Goal: Information Seeking & Learning: Learn about a topic

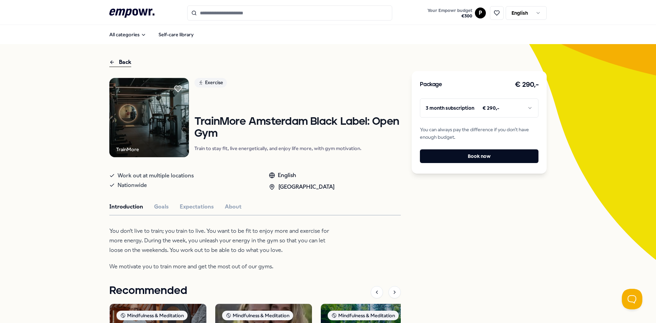
click at [142, 15] on icon at bounding box center [131, 13] width 45 height 9
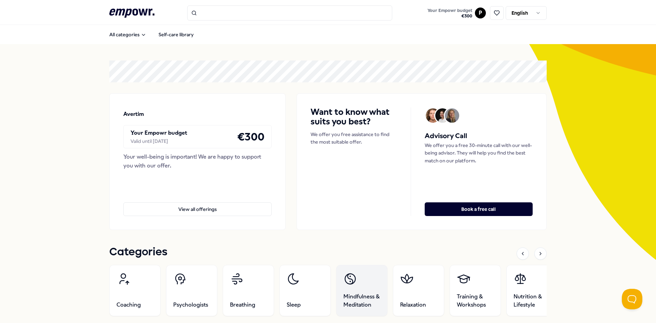
click at [366, 304] on span "Mindfulness & Meditation" at bounding box center [361, 300] width 37 height 16
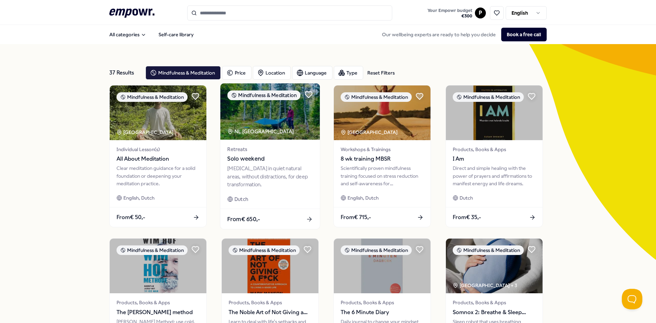
click at [271, 136] on img at bounding box center [269, 111] width 99 height 56
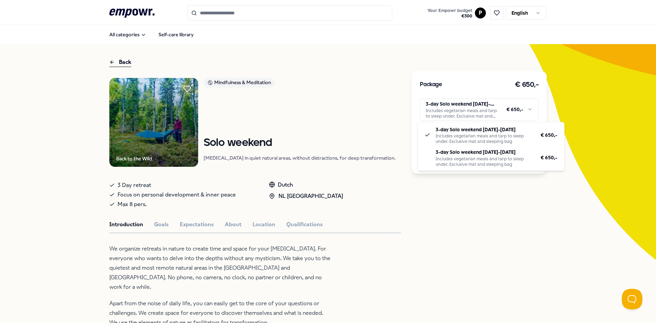
click at [485, 111] on html ".empowr-logo_svg__cls-1{fill:#03032f} Your Empowr budget € 300 P English All ca…" at bounding box center [328, 161] width 656 height 323
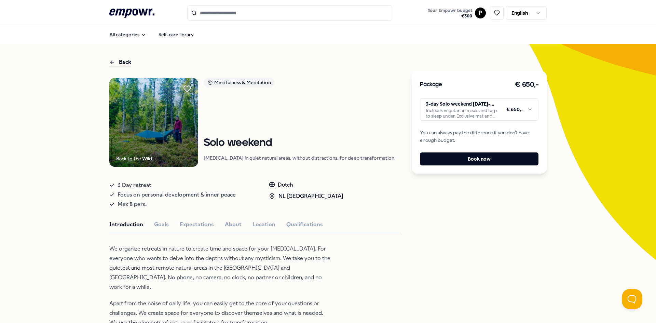
click at [443, 209] on div "Package € 650,- 3-day Solo weekend [DATE]-[DATE] Includes vegetarian meals and …" at bounding box center [479, 283] width 135 height 451
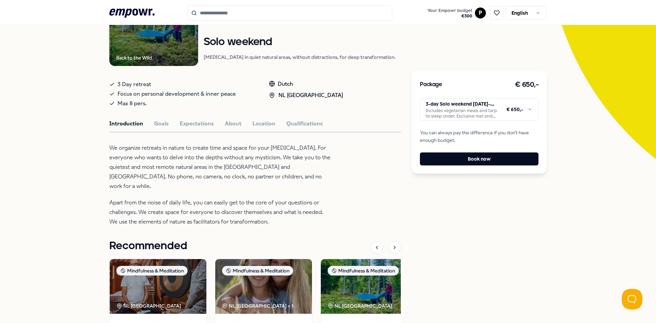
scroll to position [102, 0]
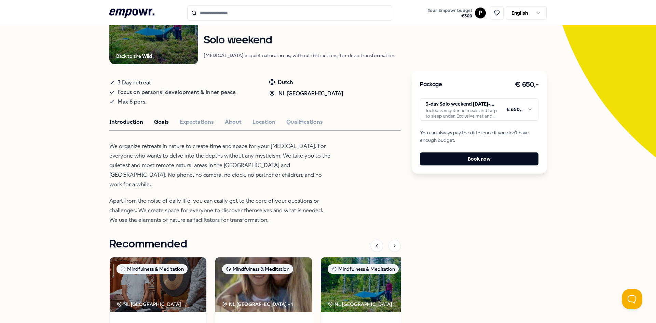
click at [162, 122] on button "Goals" at bounding box center [161, 121] width 15 height 9
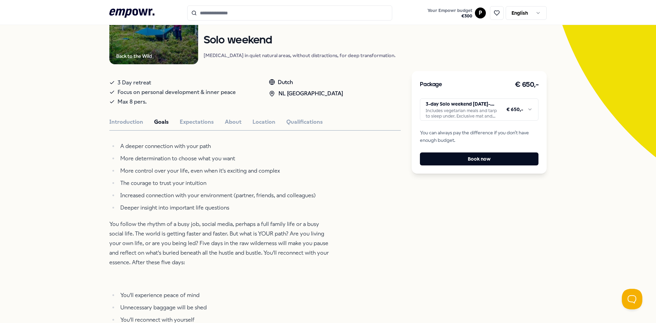
click at [217, 169] on li "More control over your life, even when it's exciting and complex" at bounding box center [224, 171] width 213 height 10
click at [214, 153] on ul "A deeper connection with your path More determination to choose what you want M…" at bounding box center [220, 176] width 222 height 71
click at [214, 159] on li "More determination to choose what you want" at bounding box center [224, 159] width 213 height 10
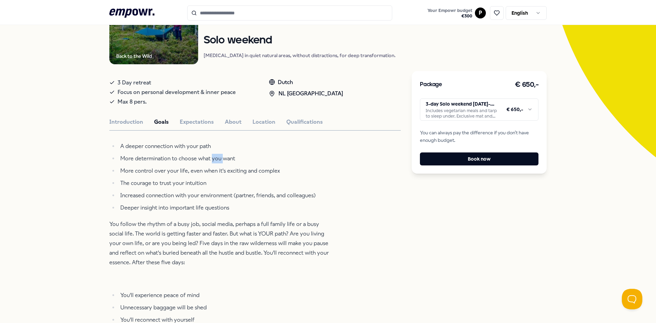
click at [214, 159] on li "More determination to choose what you want" at bounding box center [224, 159] width 213 height 10
click at [183, 296] on li "You'll experience peace of mind" at bounding box center [224, 295] width 213 height 10
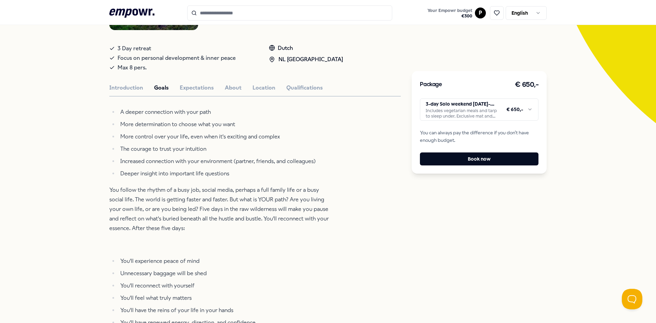
click at [185, 275] on li "Unnecessary baggage will be shed" at bounding box center [224, 273] width 213 height 10
click at [185, 284] on li "You'll reconnect with yourself" at bounding box center [224, 286] width 213 height 10
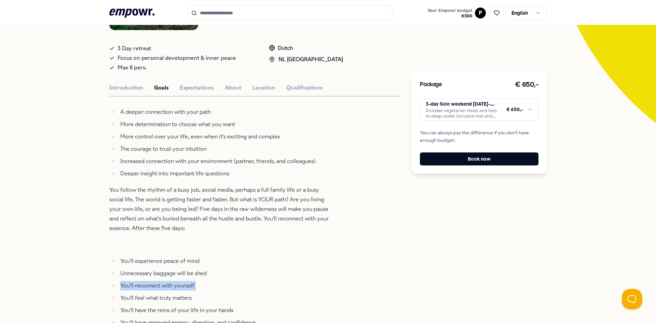
click at [185, 284] on li "You'll reconnect with yourself" at bounding box center [224, 286] width 213 height 10
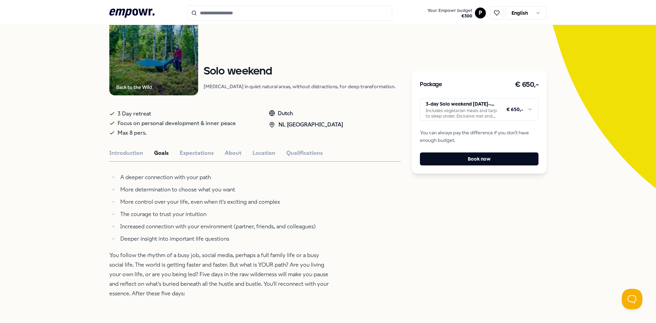
scroll to position [68, 0]
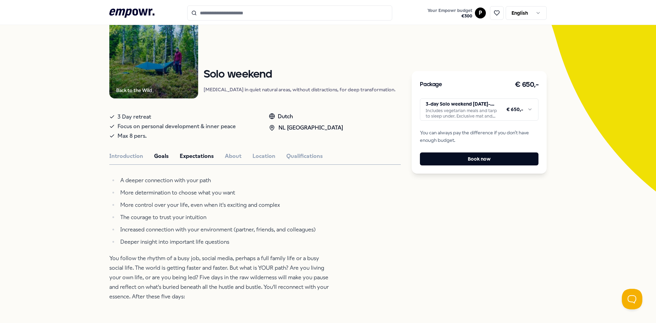
click at [189, 156] on button "Expectations" at bounding box center [197, 156] width 34 height 9
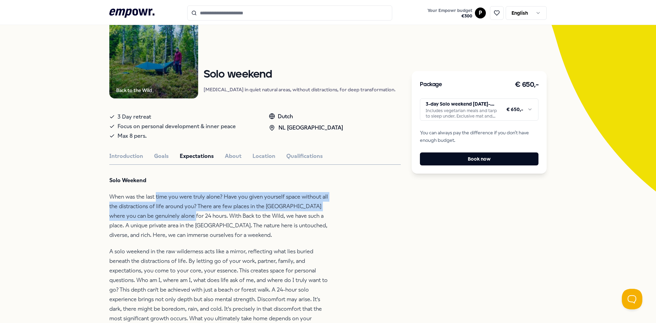
drag, startPoint x: 154, startPoint y: 195, endPoint x: 180, endPoint y: 220, distance: 35.7
click at [180, 220] on p "When was the last time you were truly alone? Have you given yourself space with…" at bounding box center [220, 216] width 222 height 48
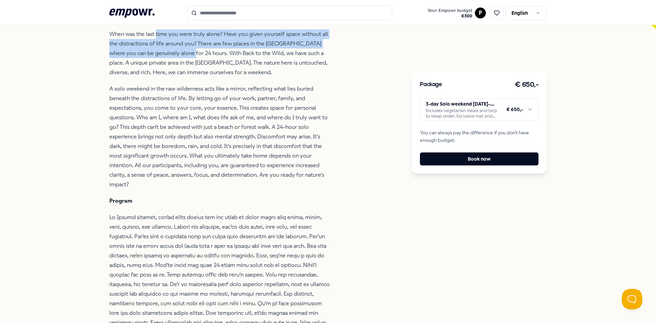
scroll to position [273, 0]
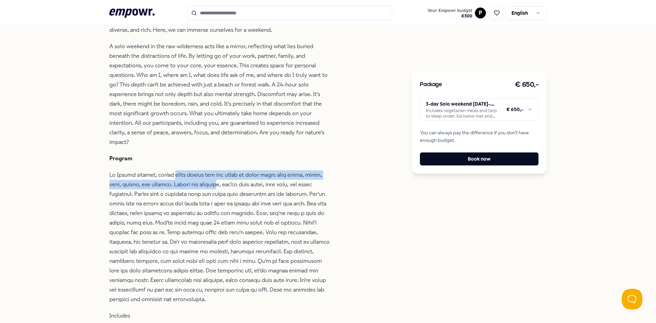
drag, startPoint x: 169, startPoint y: 172, endPoint x: 207, endPoint y: 183, distance: 38.8
click at [207, 183] on p at bounding box center [220, 237] width 222 height 134
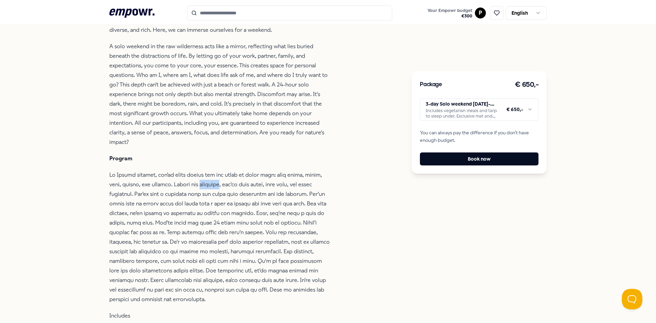
click at [207, 183] on p at bounding box center [220, 237] width 222 height 134
drag, startPoint x: 155, startPoint y: 198, endPoint x: 206, endPoint y: 198, distance: 51.2
click at [206, 198] on p at bounding box center [220, 237] width 222 height 134
click at [207, 198] on p at bounding box center [220, 237] width 222 height 134
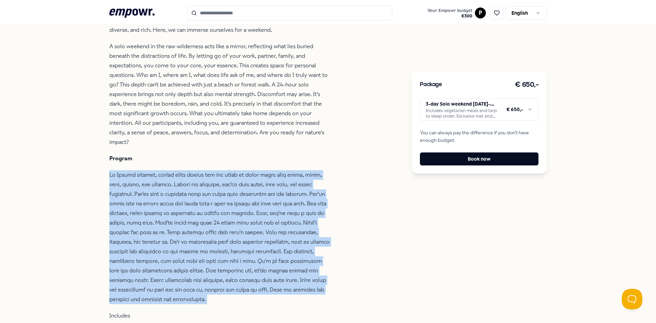
click at [207, 198] on p at bounding box center [220, 237] width 222 height 134
click at [330, 219] on div "Back to the Wild Mindfulness & Meditation Solo weekend [MEDICAL_DATA] in quiet …" at bounding box center [254, 180] width 291 height 750
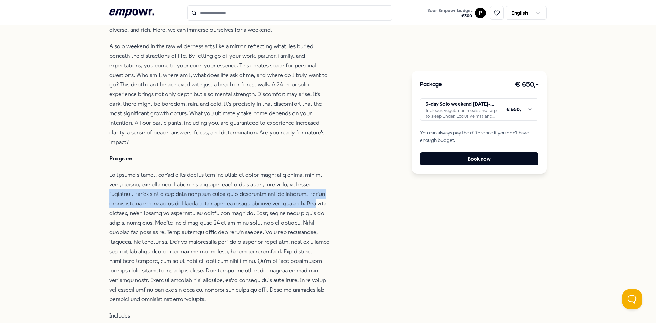
drag, startPoint x: 319, startPoint y: 187, endPoint x: 321, endPoint y: 202, distance: 14.5
click at [321, 202] on p at bounding box center [220, 237] width 222 height 134
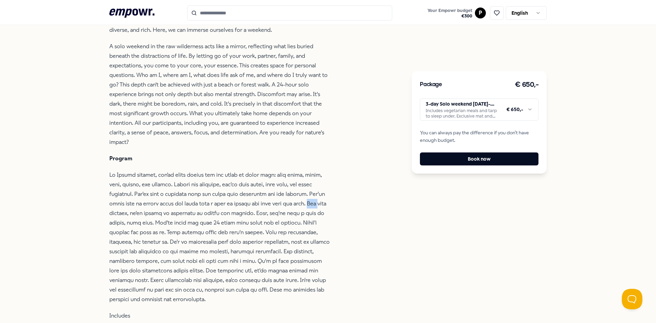
click at [321, 202] on p at bounding box center [220, 237] width 222 height 134
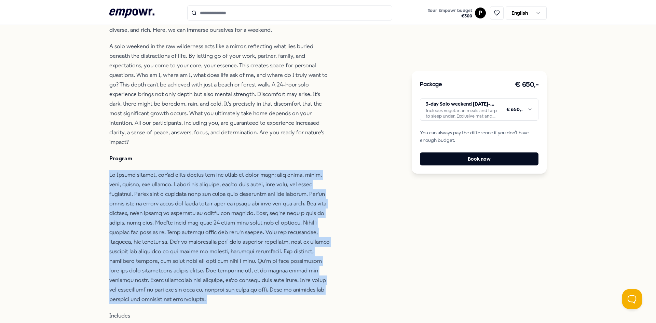
click at [321, 202] on p at bounding box center [220, 237] width 222 height 134
click at [262, 209] on p at bounding box center [220, 237] width 222 height 134
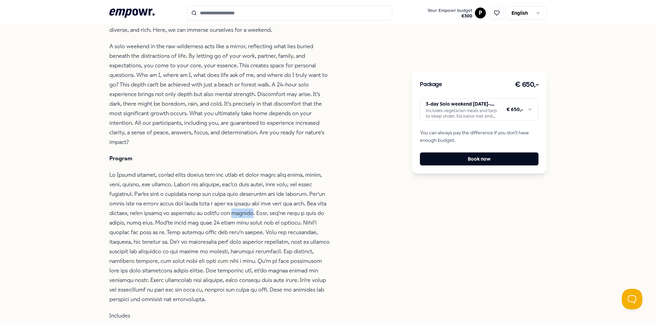
click at [262, 209] on p at bounding box center [220, 237] width 222 height 134
drag, startPoint x: 203, startPoint y: 213, endPoint x: 252, endPoint y: 214, distance: 49.2
click at [252, 214] on p at bounding box center [220, 237] width 222 height 134
click at [247, 218] on p at bounding box center [220, 237] width 222 height 134
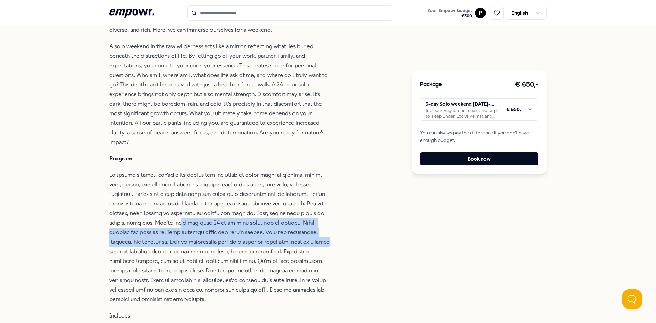
drag, startPoint x: 176, startPoint y: 219, endPoint x: 365, endPoint y: 244, distance: 190.1
click at [365, 244] on div "Back to the Wild Mindfulness & Meditation Solo weekend [MEDICAL_DATA] in quiet …" at bounding box center [254, 180] width 291 height 750
click at [365, 243] on div "Back to the Wild Mindfulness & Meditation Solo weekend [MEDICAL_DATA] in quiet …" at bounding box center [254, 180] width 291 height 750
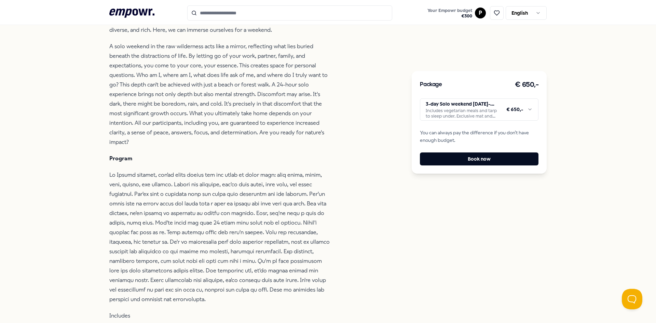
click at [308, 225] on p at bounding box center [220, 237] width 222 height 134
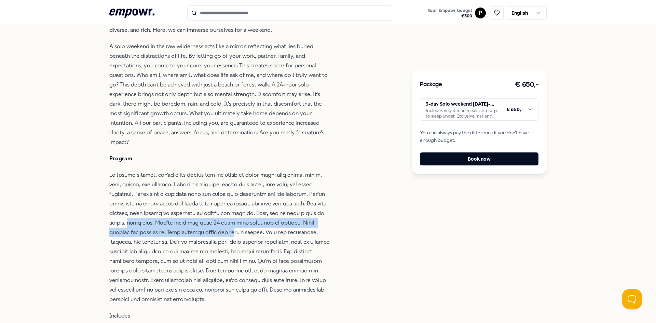
drag, startPoint x: 126, startPoint y: 227, endPoint x: 230, endPoint y: 232, distance: 104.0
click at [230, 232] on p at bounding box center [220, 237] width 222 height 134
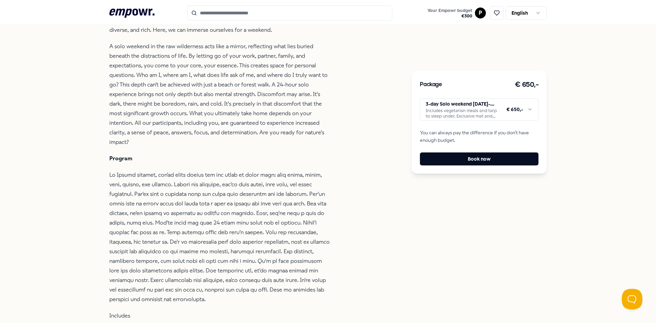
click at [232, 244] on p at bounding box center [220, 237] width 222 height 134
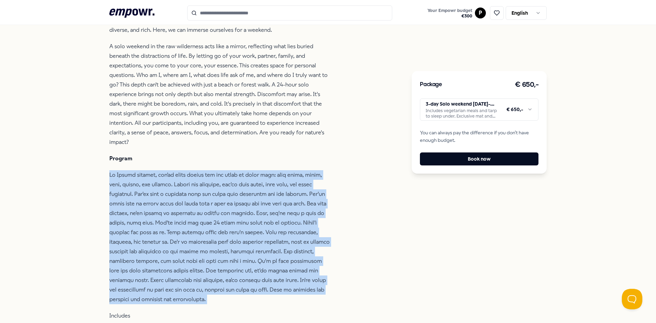
click at [232, 244] on p at bounding box center [220, 237] width 222 height 134
click at [230, 243] on p at bounding box center [220, 237] width 222 height 134
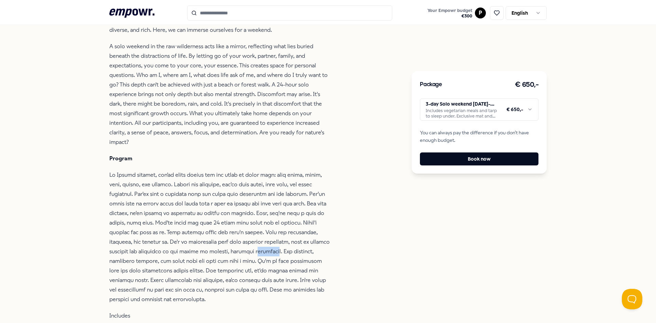
drag, startPoint x: 244, startPoint y: 254, endPoint x: 267, endPoint y: 254, distance: 22.9
click at [267, 254] on p at bounding box center [220, 237] width 222 height 134
click at [290, 253] on p at bounding box center [220, 237] width 222 height 134
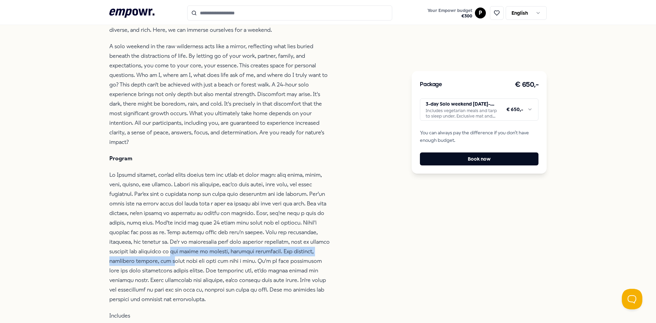
drag, startPoint x: 167, startPoint y: 256, endPoint x: 171, endPoint y: 260, distance: 6.0
click at [171, 260] on p at bounding box center [220, 237] width 222 height 134
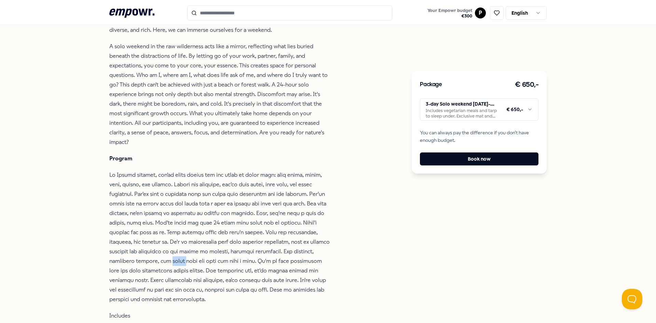
click at [171, 260] on p at bounding box center [220, 237] width 222 height 134
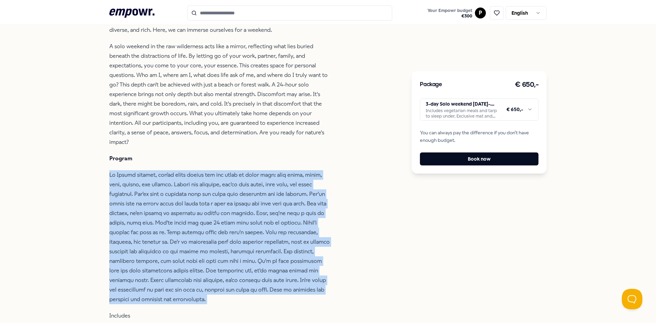
click at [171, 260] on p at bounding box center [220, 237] width 222 height 134
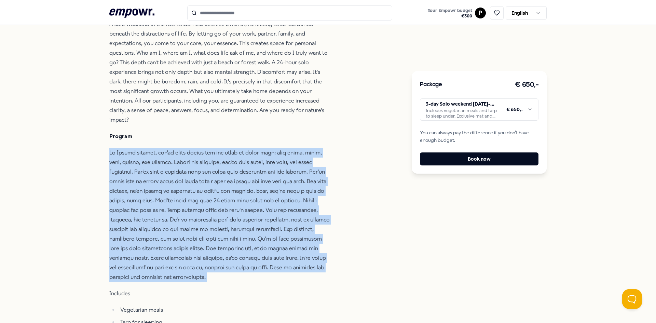
scroll to position [307, 0]
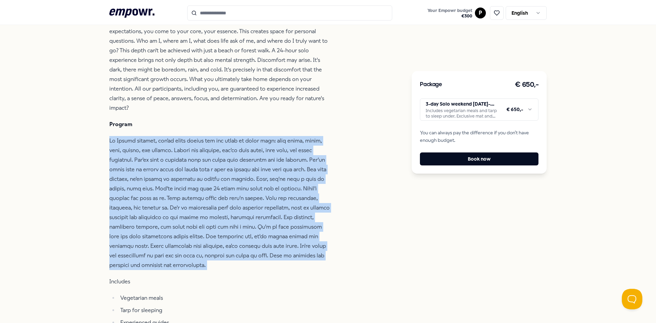
click at [253, 224] on p at bounding box center [220, 203] width 222 height 134
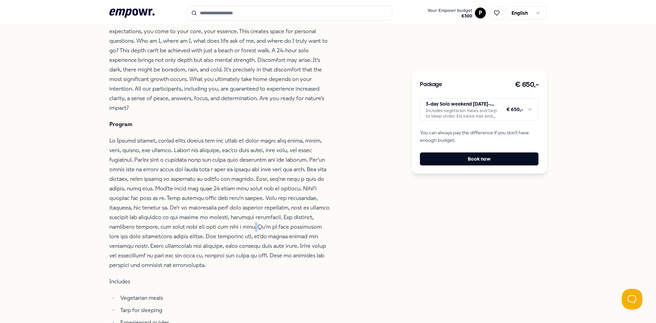
click at [253, 224] on p at bounding box center [220, 203] width 222 height 134
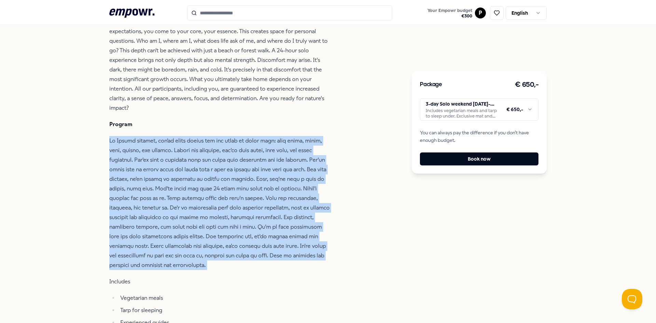
click at [253, 224] on p at bounding box center [220, 203] width 222 height 134
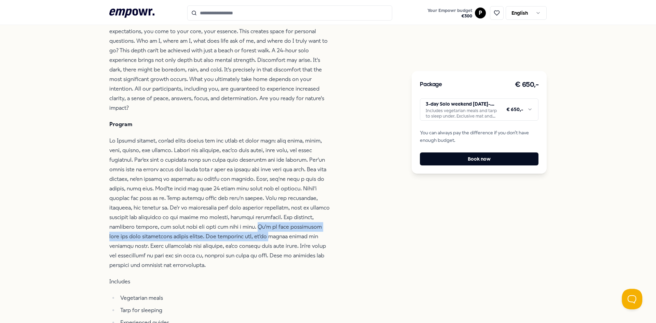
drag, startPoint x: 255, startPoint y: 232, endPoint x: 256, endPoint y: 235, distance: 3.6
click at [256, 235] on p at bounding box center [220, 203] width 222 height 134
click at [256, 228] on p at bounding box center [220, 203] width 222 height 134
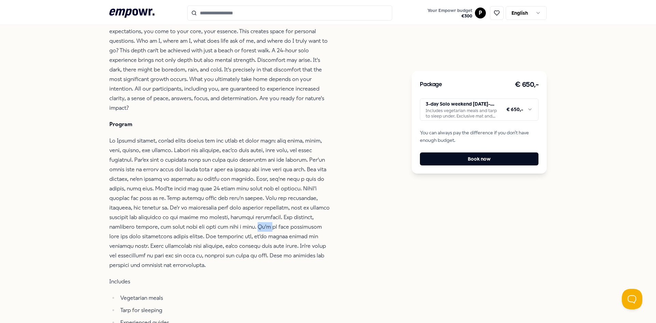
click at [256, 228] on p at bounding box center [220, 203] width 222 height 134
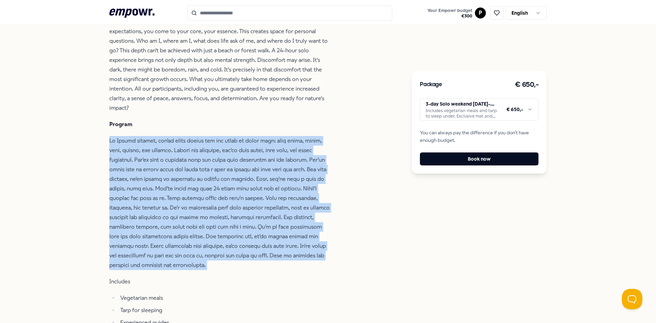
click at [256, 228] on p at bounding box center [220, 203] width 222 height 134
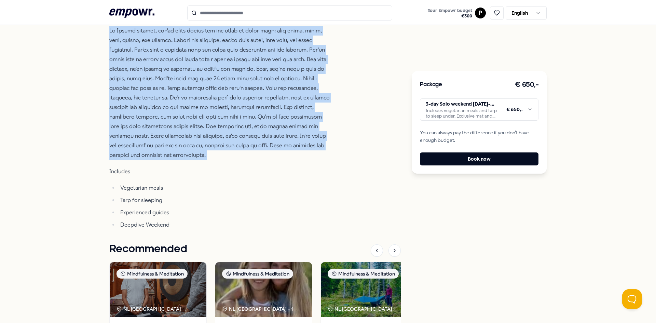
scroll to position [444, 0]
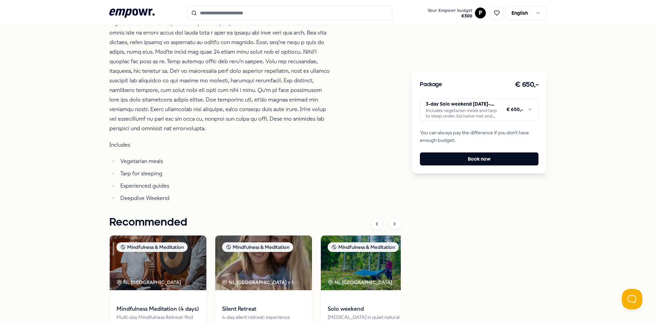
click at [149, 175] on li "Tarp for sleeping" at bounding box center [224, 174] width 213 height 10
click at [151, 192] on ul "Vegetarian meals Tarp for sleeping Experienced guides Deepdive Weekend" at bounding box center [220, 179] width 222 height 46
click at [152, 192] on ul "Vegetarian meals Tarp for sleeping Experienced guides Deepdive Weekend" at bounding box center [220, 179] width 222 height 46
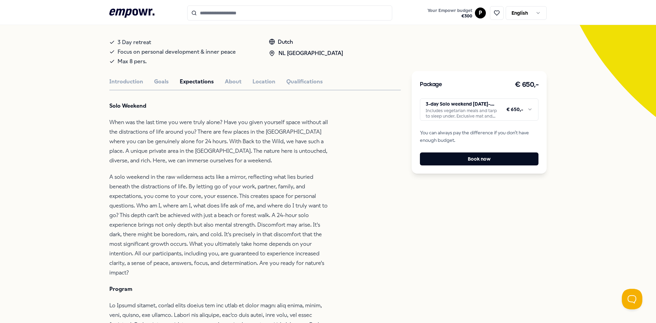
scroll to position [74, 0]
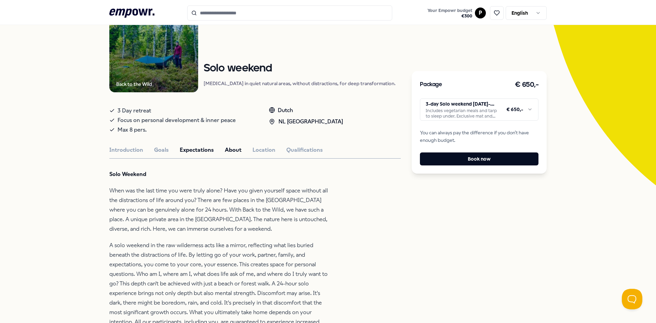
click at [226, 149] on button "About" at bounding box center [233, 149] width 17 height 9
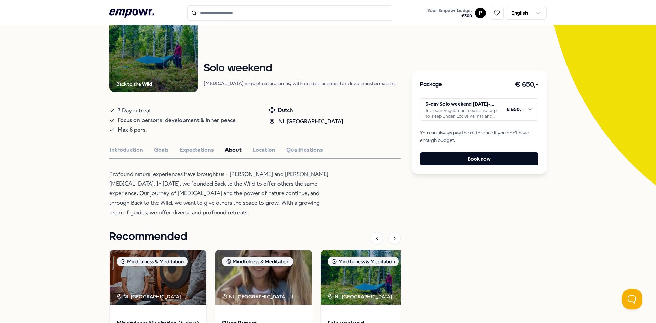
click at [198, 181] on p "Profound natural experiences have brought us - [PERSON_NAME] and [PERSON_NAME] …" at bounding box center [220, 193] width 222 height 48
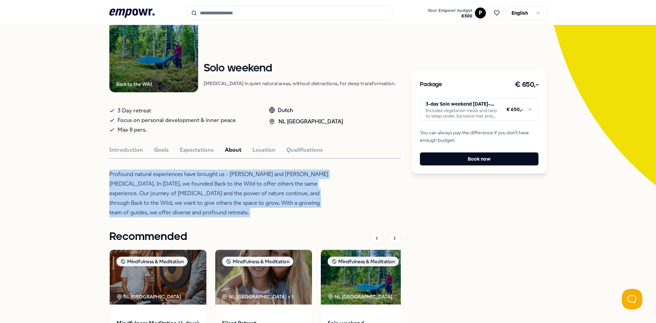
drag, startPoint x: 198, startPoint y: 181, endPoint x: 188, endPoint y: 166, distance: 18.3
click at [197, 180] on p "Profound natural experiences have brought us - [PERSON_NAME] and [PERSON_NAME] …" at bounding box center [220, 193] width 222 height 48
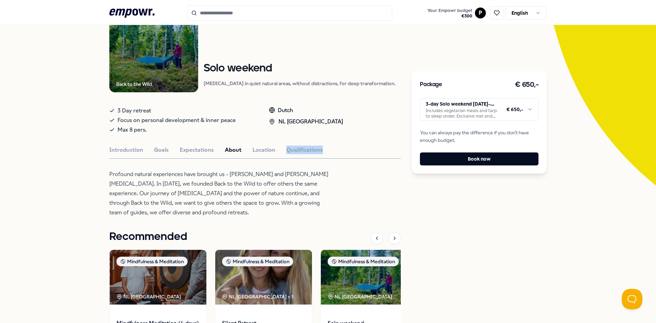
click at [276, 154] on div "Back to the Wild Mindfulness & Meditation Solo weekend [MEDICAL_DATA] in quiet …" at bounding box center [254, 200] width 291 height 395
click at [286, 148] on button "Qualifications" at bounding box center [304, 149] width 37 height 9
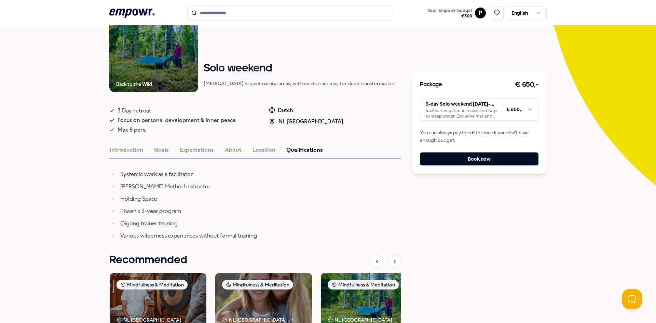
click at [280, 172] on li "Systemic work as a facilitator" at bounding box center [224, 174] width 213 height 10
drag, startPoint x: 263, startPoint y: 138, endPoint x: 258, endPoint y: 152, distance: 15.0
click at [260, 145] on div "Back to the Wild Mindfulness & Meditation Solo weekend [MEDICAL_DATA] in quiet …" at bounding box center [254, 212] width 291 height 418
click at [257, 153] on button "Location" at bounding box center [263, 149] width 23 height 9
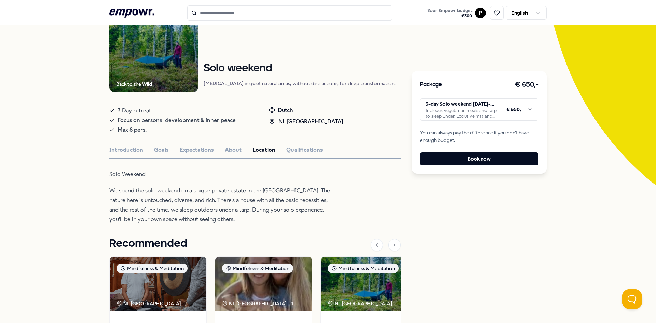
click at [212, 193] on p "We spend the solo weekend on a unique private estate in the [GEOGRAPHIC_DATA]. …" at bounding box center [220, 205] width 222 height 38
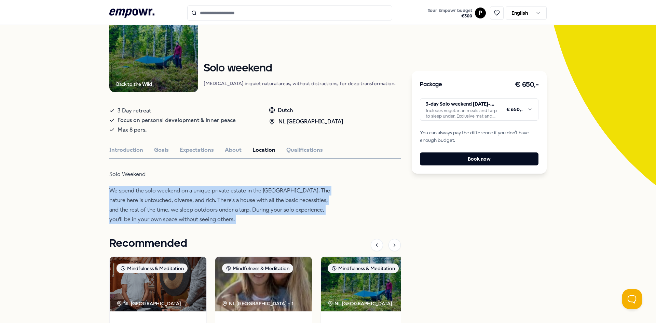
click at [212, 193] on p "We spend the solo weekend on a unique private estate in the [GEOGRAPHIC_DATA]. …" at bounding box center [220, 205] width 222 height 38
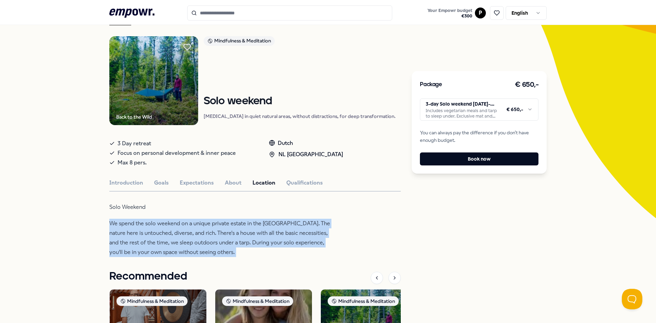
scroll to position [40, 0]
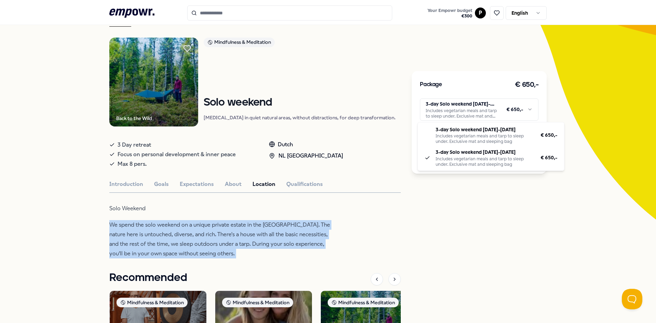
click at [505, 117] on html ".empowr-logo_svg__cls-1{fill:#03032f} Your Empowr budget € 300 P English All ca…" at bounding box center [328, 161] width 656 height 323
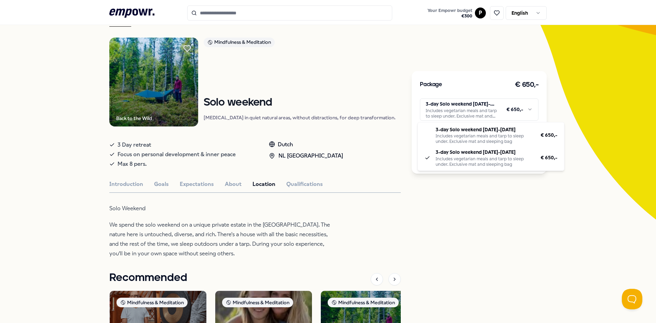
click at [349, 150] on html ".empowr-logo_svg__cls-1{fill:#03032f} Your Empowr budget € 300 P English All ca…" at bounding box center [328, 161] width 656 height 323
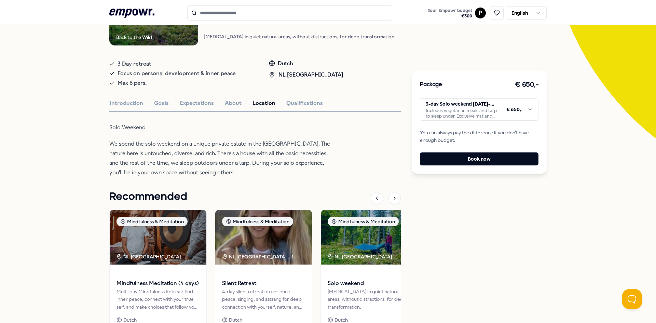
scroll to position [0, 0]
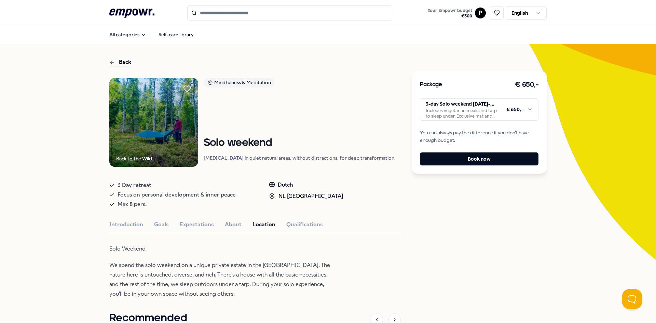
click at [138, 161] on div "Back to the Wild" at bounding box center [134, 159] width 36 height 8
click at [198, 221] on button "Expectations" at bounding box center [197, 224] width 34 height 9
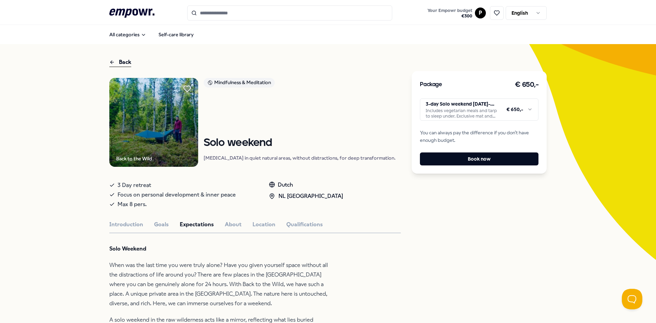
click at [209, 271] on p "When was the last time you were truly alone? Have you given yourself space with…" at bounding box center [220, 284] width 222 height 48
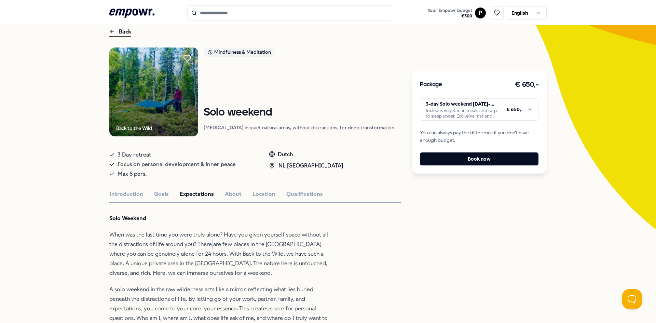
scroll to position [68, 0]
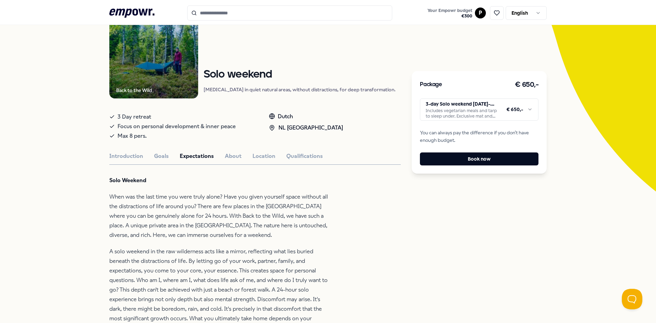
click at [260, 218] on p "When was the last time you were truly alone? Have you given yourself space with…" at bounding box center [220, 216] width 222 height 48
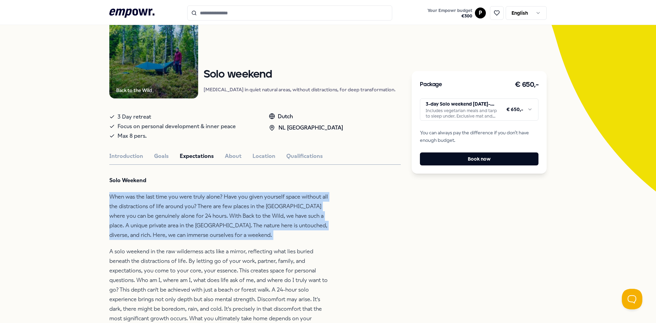
click at [260, 218] on p "When was the last time you were truly alone? Have you given yourself space with…" at bounding box center [220, 216] width 222 height 48
click at [251, 221] on p "When was the last time you were truly alone? Have you given yourself space with…" at bounding box center [220, 216] width 222 height 48
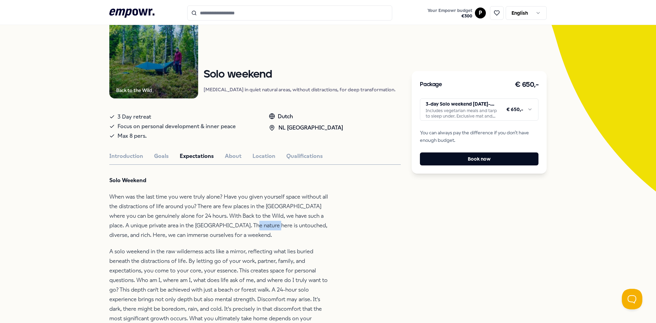
click at [251, 221] on p "When was the last time you were truly alone? Have you given yourself space with…" at bounding box center [220, 216] width 222 height 48
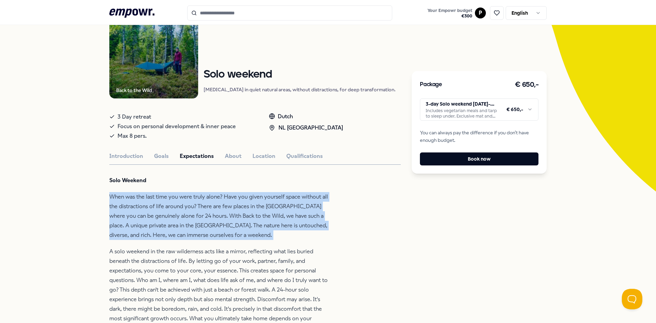
click at [251, 221] on p "When was the last time you were truly alone? Have you given yourself space with…" at bounding box center [220, 216] width 222 height 48
click at [211, 234] on p "When was the last time you were truly alone? Have you given yourself space with…" at bounding box center [220, 216] width 222 height 48
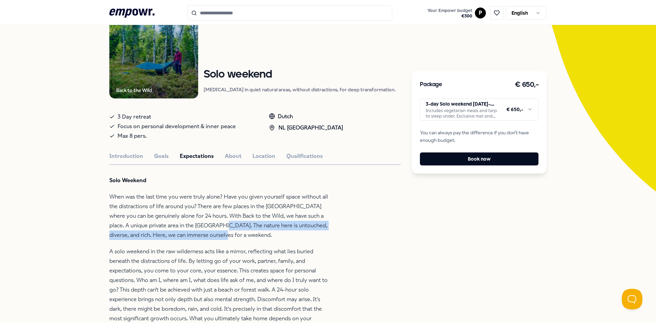
drag, startPoint x: 215, startPoint y: 229, endPoint x: 218, endPoint y: 238, distance: 9.7
click at [218, 238] on p "When was the last time you were truly alone? Have you given yourself space with…" at bounding box center [220, 216] width 222 height 48
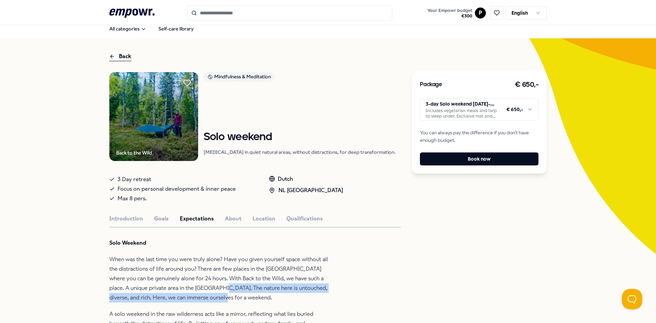
scroll to position [0, 0]
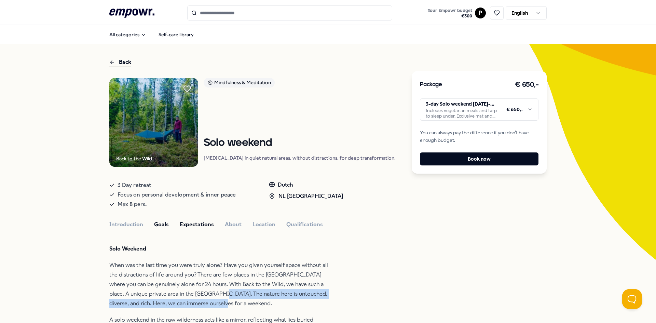
click at [154, 223] on button "Goals" at bounding box center [161, 224] width 15 height 9
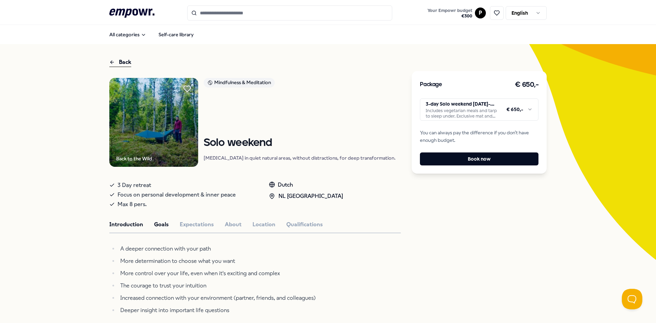
click at [140, 224] on button "Introduction" at bounding box center [126, 224] width 34 height 9
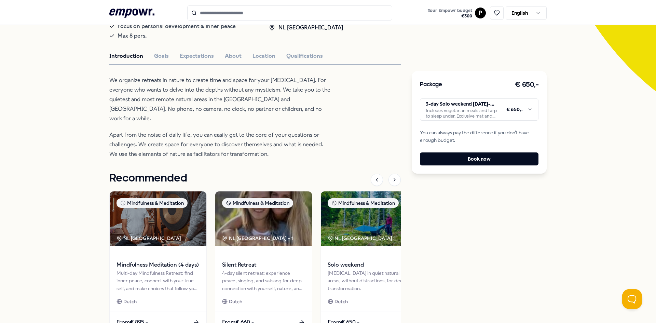
scroll to position [171, 0]
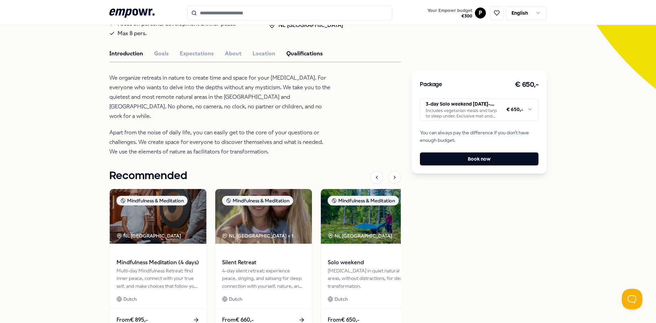
click at [293, 55] on button "Qualifications" at bounding box center [304, 53] width 37 height 9
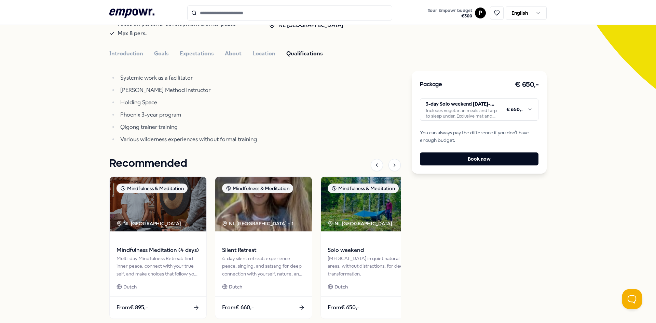
click at [272, 52] on div "Introduction Goals Expectations About Location Qualifications" at bounding box center [254, 53] width 291 height 9
click at [268, 53] on button "Location" at bounding box center [263, 53] width 23 height 9
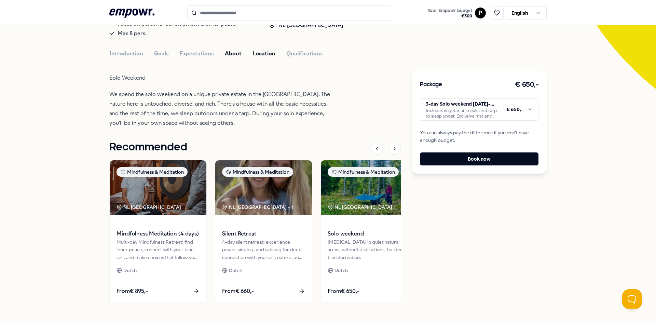
click at [225, 56] on button "About" at bounding box center [233, 53] width 17 height 9
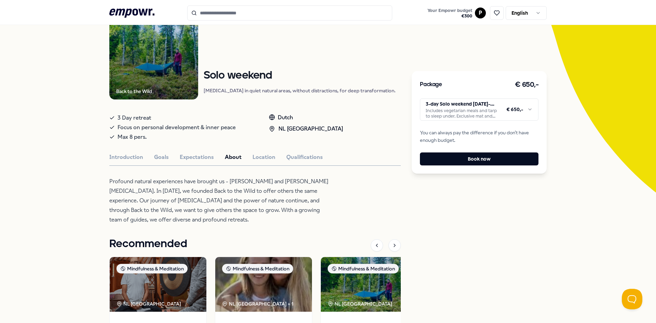
scroll to position [34, 0]
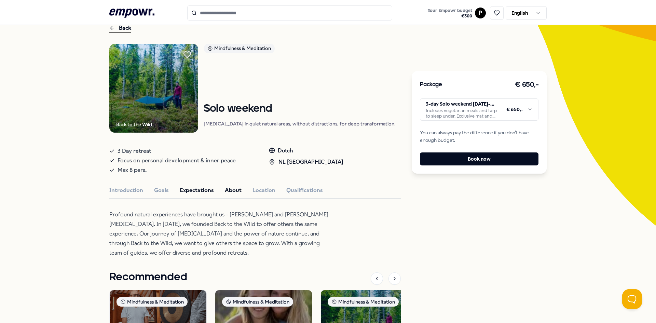
click at [195, 191] on button "Expectations" at bounding box center [197, 190] width 34 height 9
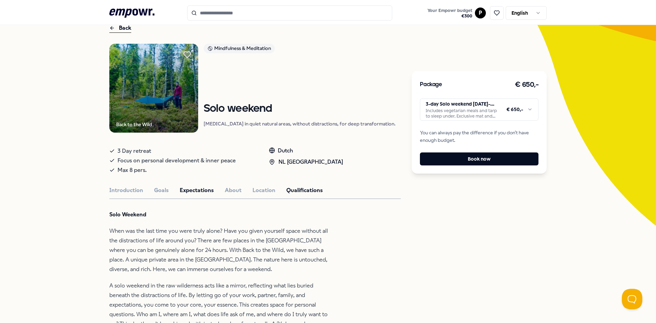
drag, startPoint x: 272, startPoint y: 193, endPoint x: 306, endPoint y: 193, distance: 34.8
click at [272, 193] on div "Introduction Goals Expectations About Location Qualifications" at bounding box center [254, 190] width 291 height 9
click at [309, 193] on button "Qualifications" at bounding box center [304, 190] width 37 height 9
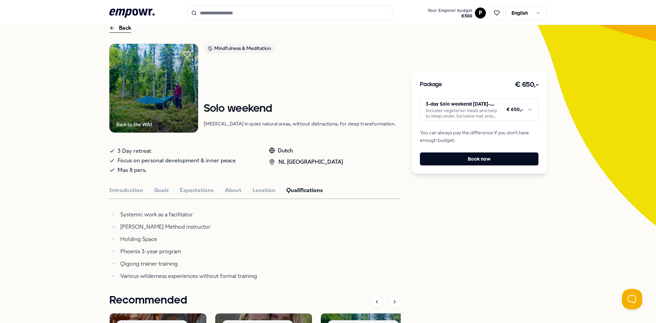
click at [164, 226] on li "[PERSON_NAME] Method instructor" at bounding box center [224, 227] width 213 height 10
click at [287, 187] on button "Qualifications" at bounding box center [304, 190] width 37 height 9
click at [255, 191] on button "Location" at bounding box center [263, 190] width 23 height 9
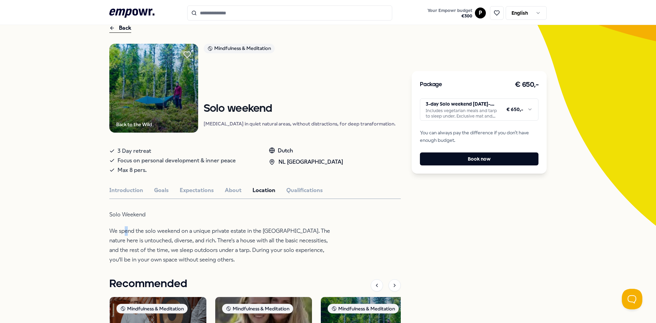
drag, startPoint x: 123, startPoint y: 221, endPoint x: 135, endPoint y: 230, distance: 15.6
click at [124, 221] on div "Solo Weekend We spend the solo weekend on a unique private estate in the [GEOGR…" at bounding box center [220, 237] width 222 height 55
click at [262, 222] on div "Solo Weekend We spend the solo weekend on a unique private estate in the [GEOGR…" at bounding box center [220, 237] width 222 height 55
click at [230, 187] on button "About" at bounding box center [233, 190] width 17 height 9
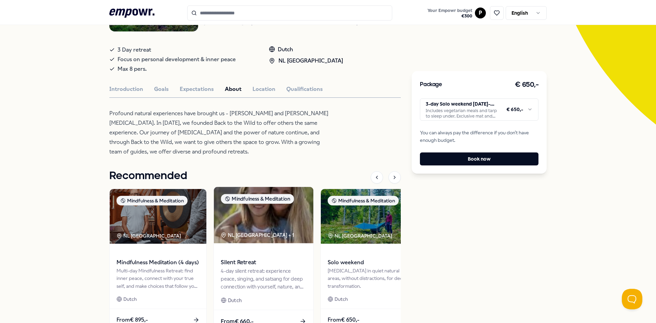
scroll to position [137, 0]
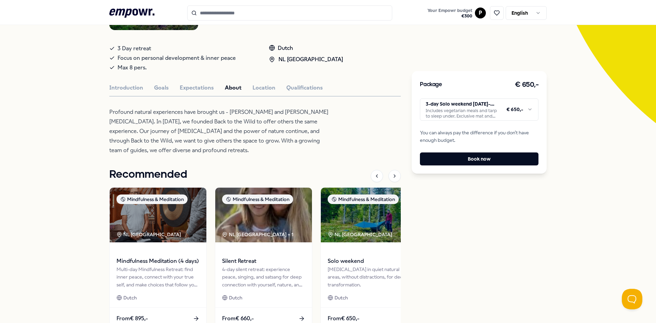
click at [274, 111] on p "Profound natural experiences have brought us - [PERSON_NAME] and [PERSON_NAME] …" at bounding box center [220, 131] width 222 height 48
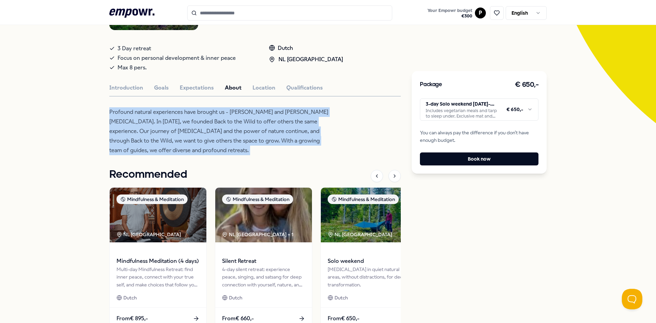
click at [274, 111] on p "Profound natural experiences have brought us - [PERSON_NAME] and [PERSON_NAME] …" at bounding box center [220, 131] width 222 height 48
click at [227, 127] on p "Profound natural experiences have brought us - [PERSON_NAME] and [PERSON_NAME] …" at bounding box center [220, 131] width 222 height 48
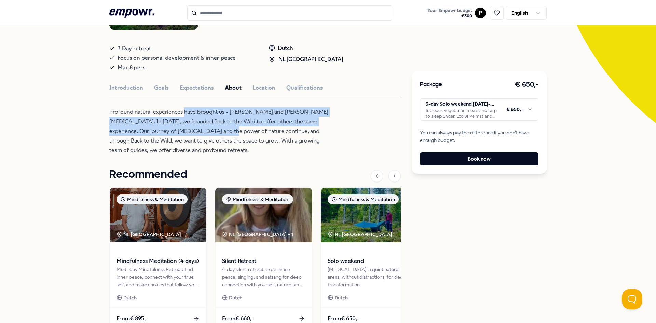
drag, startPoint x: 181, startPoint y: 115, endPoint x: 199, endPoint y: 130, distance: 23.2
click at [199, 130] on p "Profound natural experiences have brought us - [PERSON_NAME] and [PERSON_NAME] …" at bounding box center [220, 131] width 222 height 48
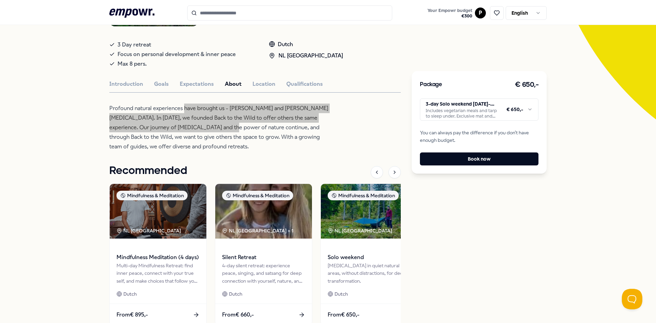
scroll to position [61, 0]
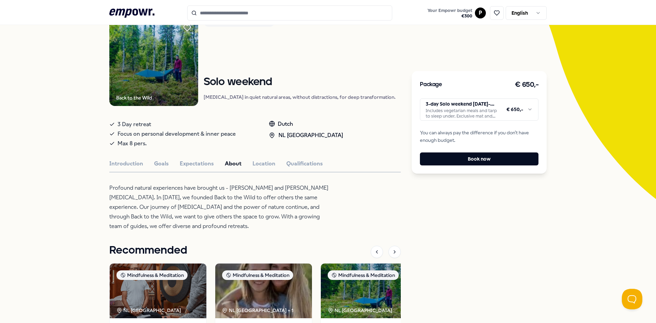
click at [252, 158] on div "Back to the Wild Mindfulness & Meditation Solo weekend [MEDICAL_DATA] in quiet …" at bounding box center [254, 214] width 291 height 395
click at [255, 164] on button "Location" at bounding box center [263, 163] width 23 height 9
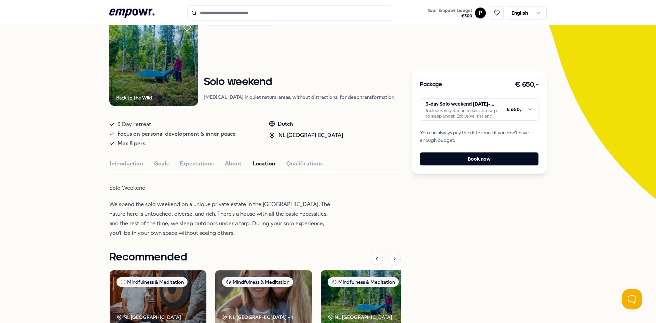
click at [219, 164] on div "Introduction Goals Expectations About Location Qualifications" at bounding box center [254, 163] width 291 height 9
click at [191, 166] on button "Expectations" at bounding box center [197, 163] width 34 height 9
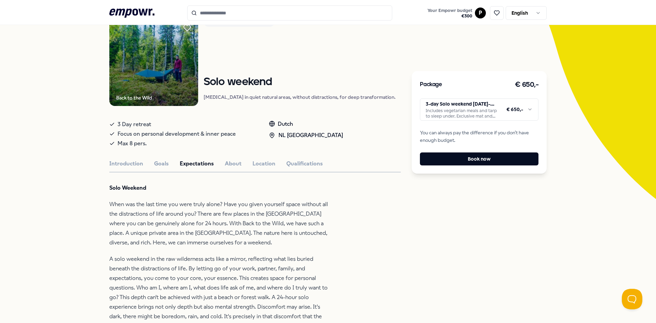
click at [266, 222] on p "When was the last time you were truly alone? Have you given yourself space with…" at bounding box center [220, 223] width 222 height 48
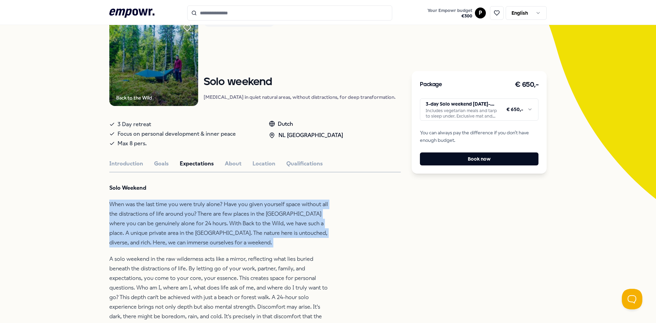
click at [266, 222] on p "When was the last time you were truly alone? Have you given yourself space with…" at bounding box center [220, 223] width 222 height 48
click at [157, 165] on button "Goals" at bounding box center [161, 163] width 15 height 9
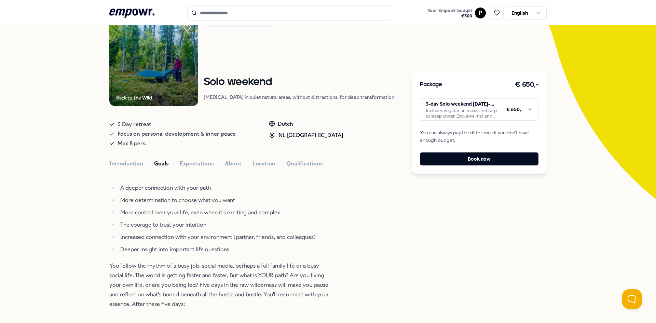
click at [202, 216] on li "More control over your life, even when it's exciting and complex" at bounding box center [224, 213] width 213 height 10
click at [202, 215] on li "More control over your life, even when it's exciting and complex" at bounding box center [224, 213] width 213 height 10
click at [201, 214] on li "More control over your life, even when it's exciting and complex" at bounding box center [224, 213] width 213 height 10
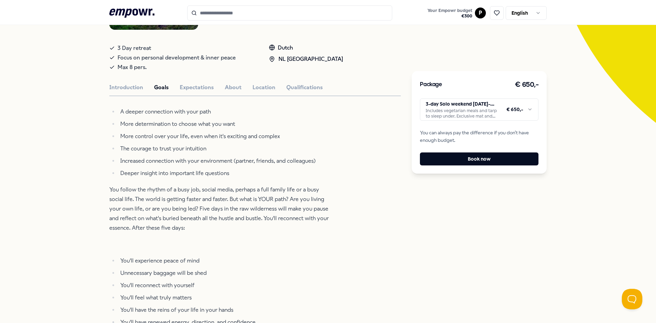
scroll to position [44, 0]
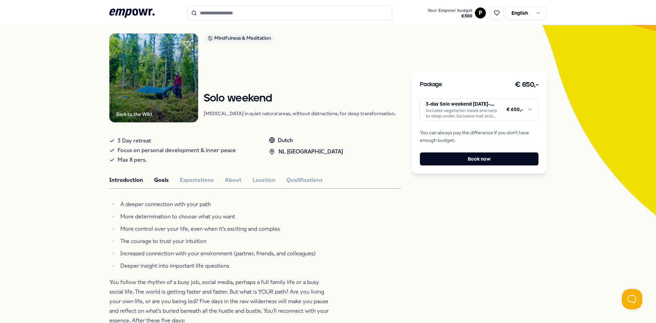
click at [118, 178] on button "Introduction" at bounding box center [126, 180] width 34 height 9
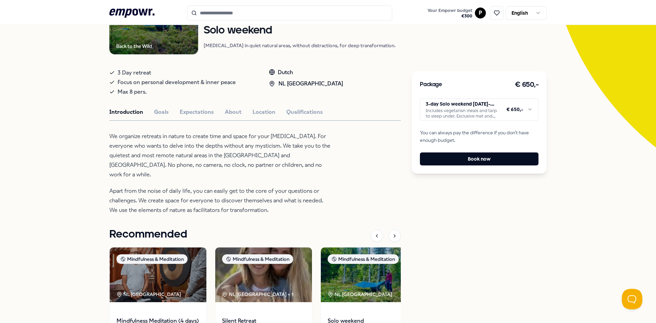
scroll to position [113, 0]
drag, startPoint x: 187, startPoint y: 178, endPoint x: 188, endPoint y: 183, distance: 5.6
click at [187, 186] on p "Apart from the noise of daily life, you can easily get to the core of your ques…" at bounding box center [220, 200] width 222 height 29
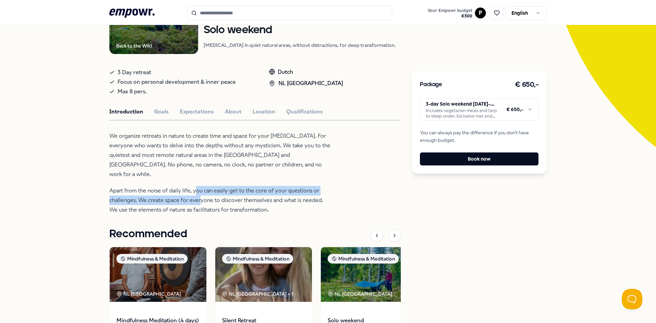
drag, startPoint x: 193, startPoint y: 184, endPoint x: 198, endPoint y: 191, distance: 9.1
click at [198, 191] on p "Apart from the noise of daily life, you can easily get to the core of your ques…" at bounding box center [220, 200] width 222 height 29
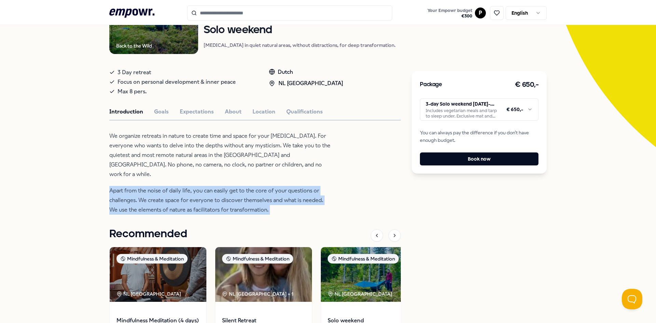
click at [198, 191] on p "Apart from the noise of daily life, you can easily get to the core of your ques…" at bounding box center [220, 200] width 222 height 29
